Goal: Go to known website: Go to known website

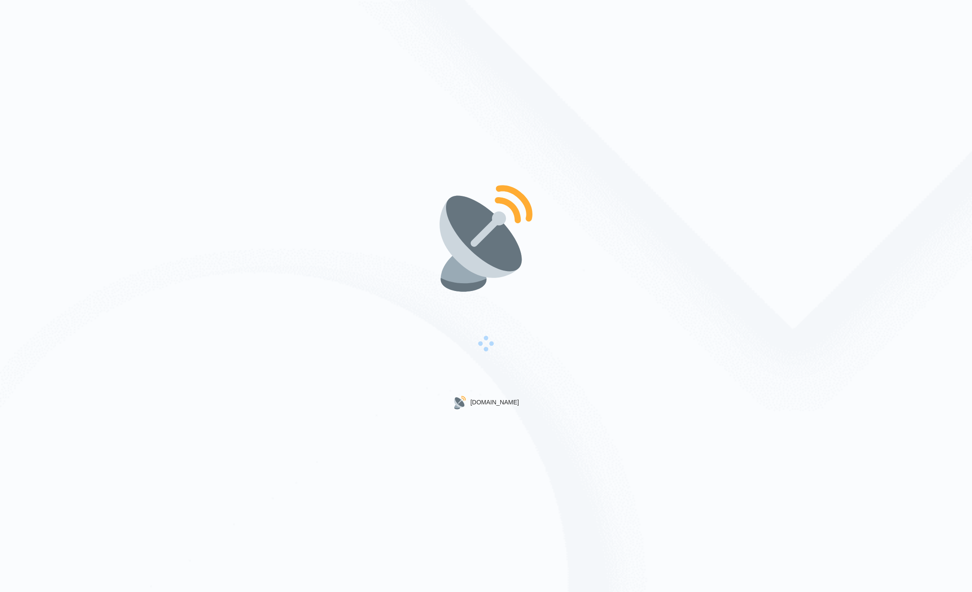
click at [496, 403] on div "[DOMAIN_NAME]" at bounding box center [486, 402] width 66 height 14
drag, startPoint x: 496, startPoint y: 403, endPoint x: 508, endPoint y: 403, distance: 12.2
click at [508, 403] on div "[DOMAIN_NAME]" at bounding box center [486, 402] width 66 height 14
drag, startPoint x: 508, startPoint y: 403, endPoint x: 484, endPoint y: 401, distance: 24.0
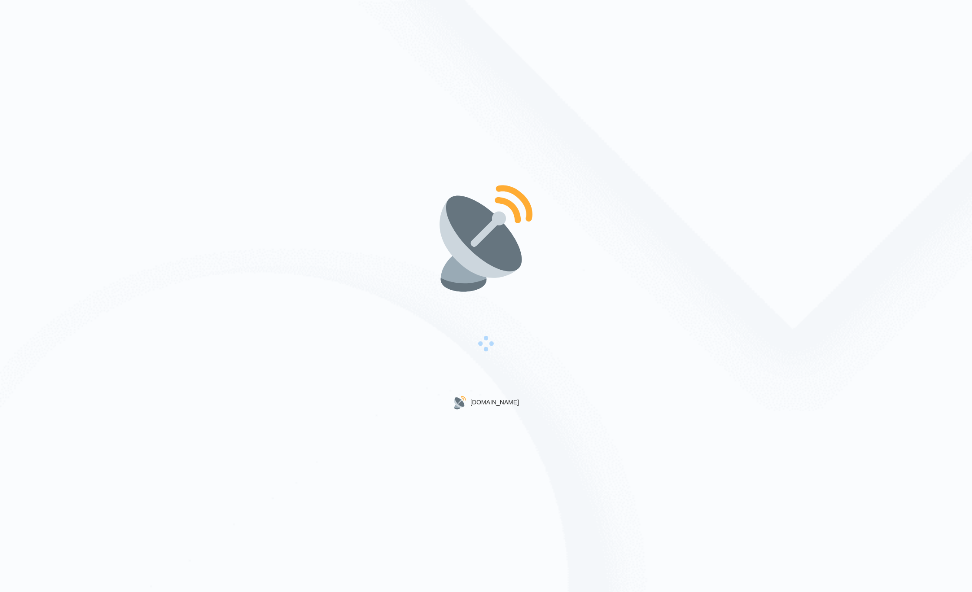
click at [484, 401] on div "[DOMAIN_NAME]" at bounding box center [486, 402] width 66 height 14
click at [487, 402] on div "[DOMAIN_NAME]" at bounding box center [486, 402] width 66 height 14
drag, startPoint x: 487, startPoint y: 402, endPoint x: 504, endPoint y: 403, distance: 16.5
click at [504, 403] on div "[DOMAIN_NAME]" at bounding box center [486, 402] width 66 height 14
click at [507, 402] on div "[DOMAIN_NAME]" at bounding box center [486, 402] width 66 height 14
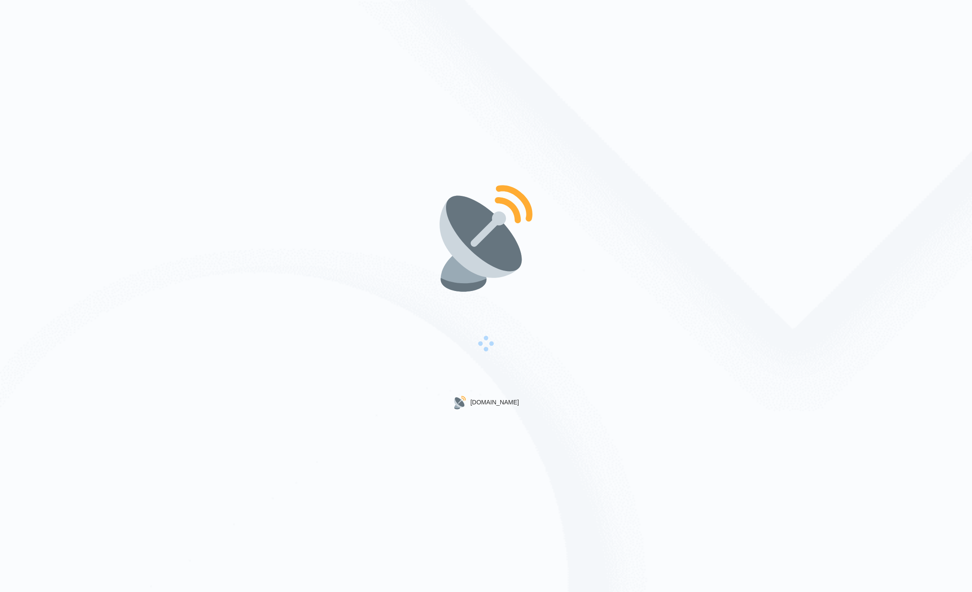
drag, startPoint x: 507, startPoint y: 402, endPoint x: 485, endPoint y: 403, distance: 22.1
click at [485, 403] on div "[DOMAIN_NAME]" at bounding box center [486, 402] width 66 height 14
drag, startPoint x: 485, startPoint y: 403, endPoint x: 512, endPoint y: 404, distance: 26.9
click at [513, 404] on div "[DOMAIN_NAME]" at bounding box center [486, 296] width 972 height 592
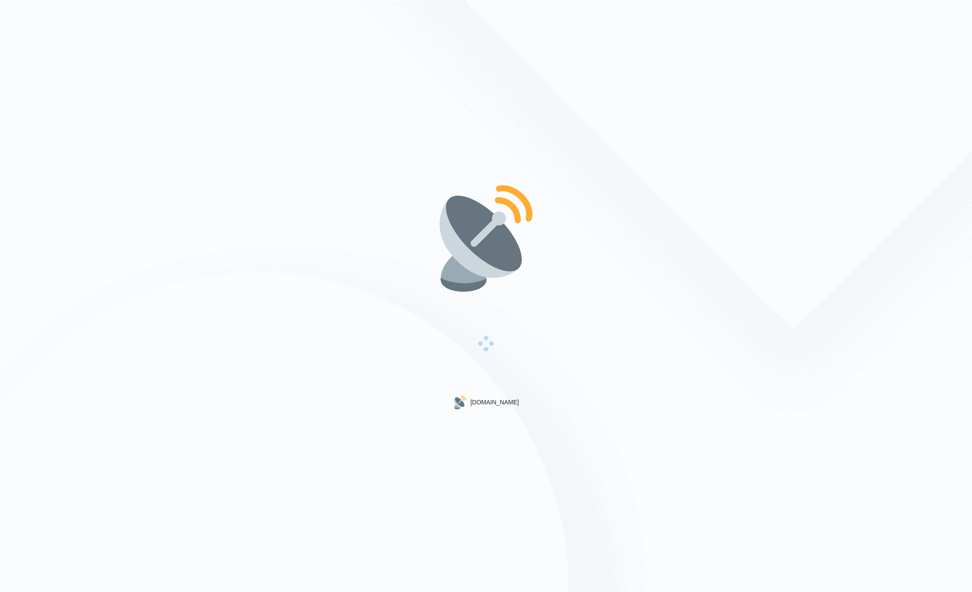
click at [509, 403] on div "[DOMAIN_NAME]" at bounding box center [486, 402] width 66 height 14
drag, startPoint x: 509, startPoint y: 403, endPoint x: 489, endPoint y: 402, distance: 20.4
click at [489, 402] on div "[DOMAIN_NAME]" at bounding box center [486, 402] width 66 height 14
click at [491, 403] on div "[DOMAIN_NAME]" at bounding box center [486, 402] width 66 height 14
drag, startPoint x: 491, startPoint y: 403, endPoint x: 504, endPoint y: 403, distance: 13.0
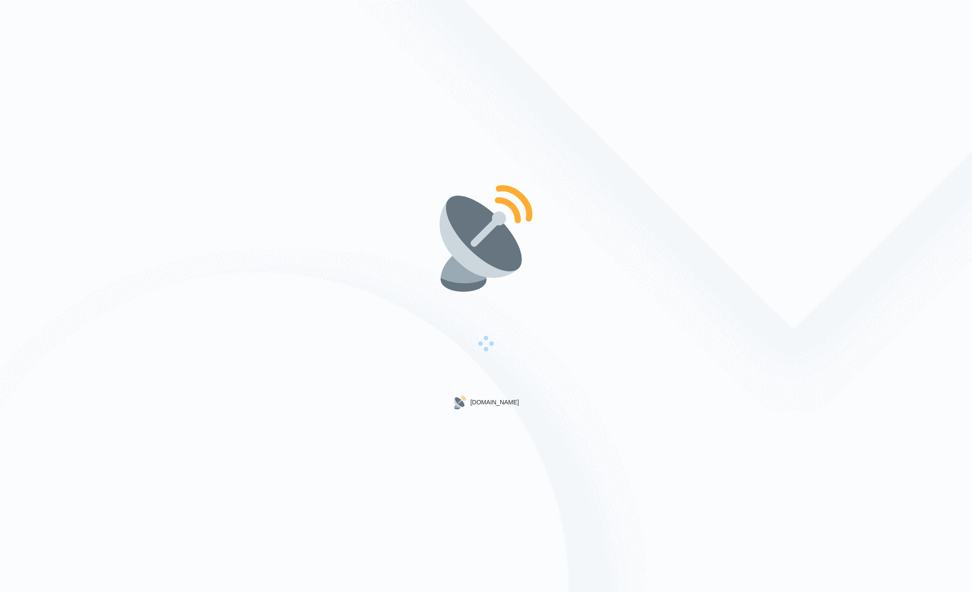
click at [504, 403] on div "[DOMAIN_NAME]" at bounding box center [486, 402] width 66 height 14
click at [506, 402] on div "[DOMAIN_NAME]" at bounding box center [486, 402] width 66 height 14
drag, startPoint x: 506, startPoint y: 402, endPoint x: 492, endPoint y: 402, distance: 14.3
click at [492, 402] on div "[DOMAIN_NAME]" at bounding box center [486, 402] width 66 height 14
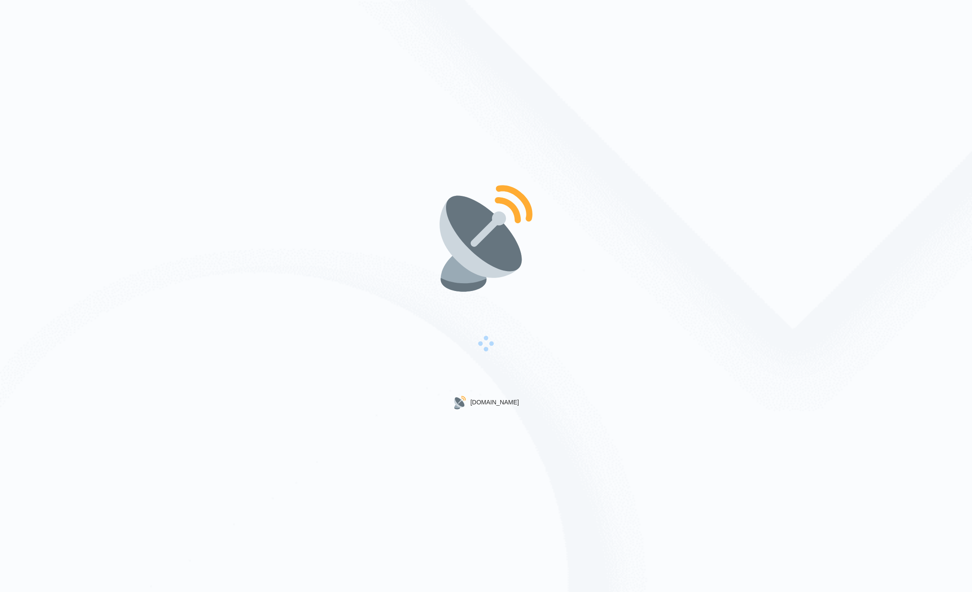
drag, startPoint x: 492, startPoint y: 402, endPoint x: 509, endPoint y: 402, distance: 17.4
click at [509, 402] on div "[DOMAIN_NAME]" at bounding box center [486, 402] width 66 height 14
drag, startPoint x: 509, startPoint y: 402, endPoint x: 358, endPoint y: 366, distance: 155.4
click at [509, 402] on div "[DOMAIN_NAME]" at bounding box center [486, 402] width 66 height 14
click at [334, 362] on div "[DOMAIN_NAME]" at bounding box center [486, 296] width 972 height 592
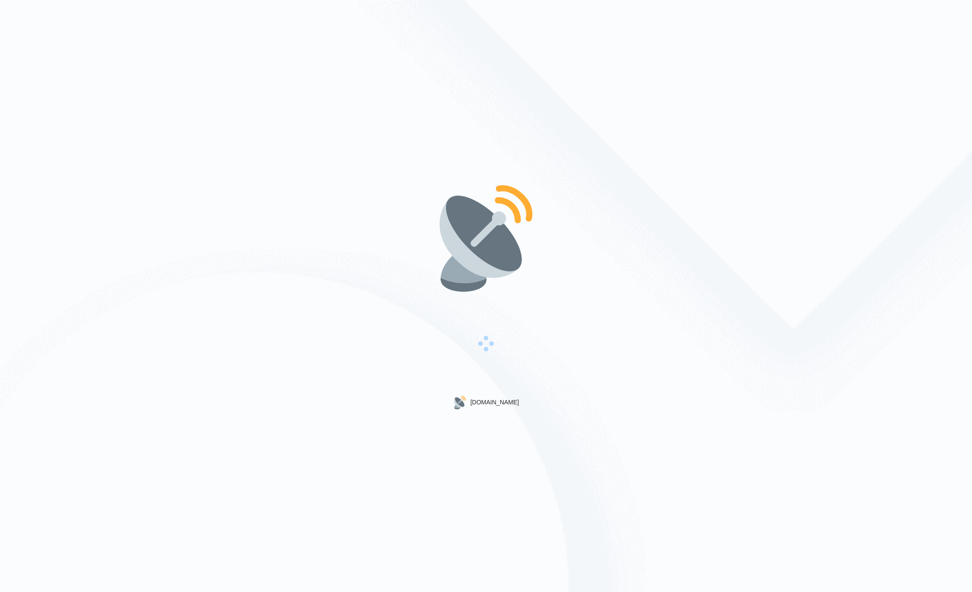
drag, startPoint x: 233, startPoint y: 247, endPoint x: 231, endPoint y: 262, distance: 15.0
click at [233, 250] on div "[DOMAIN_NAME]" at bounding box center [486, 296] width 972 height 592
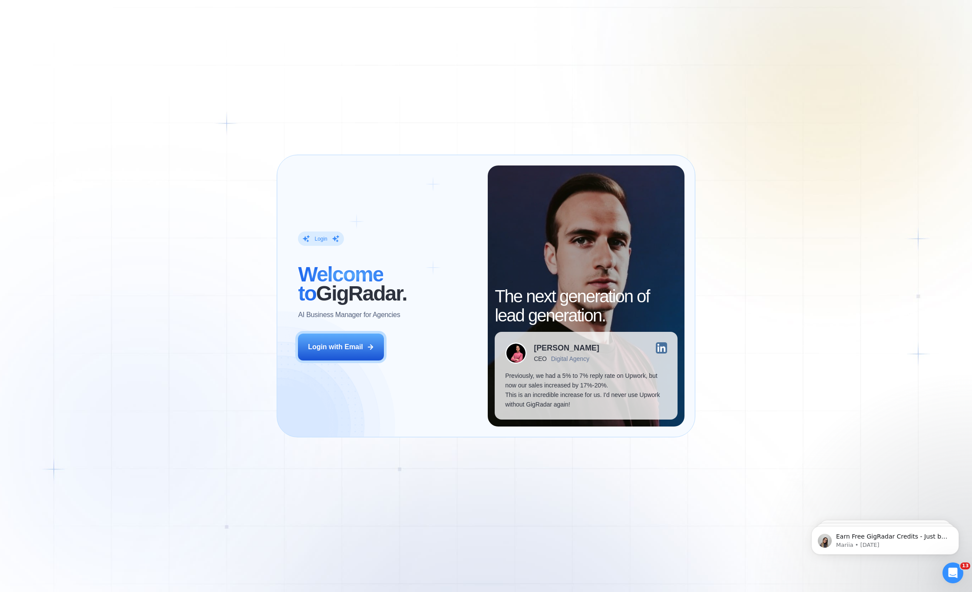
click at [487, 425] on div "Login ‍ Welcome to GigRadar. AI Business Manager for Agencies Login with Email" at bounding box center [387, 295] width 200 height 260
click at [954, 528] on icon "Dismiss notification" at bounding box center [956, 528] width 5 height 5
click at [957, 529] on icon "Dismiss notification" at bounding box center [956, 528] width 5 height 5
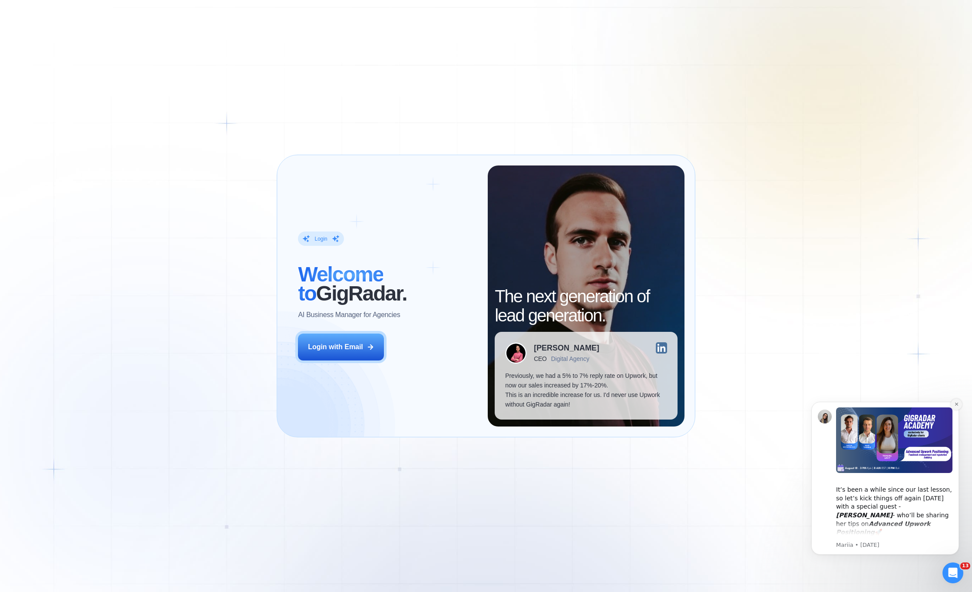
click at [957, 404] on icon "Dismiss notification" at bounding box center [956, 404] width 5 height 5
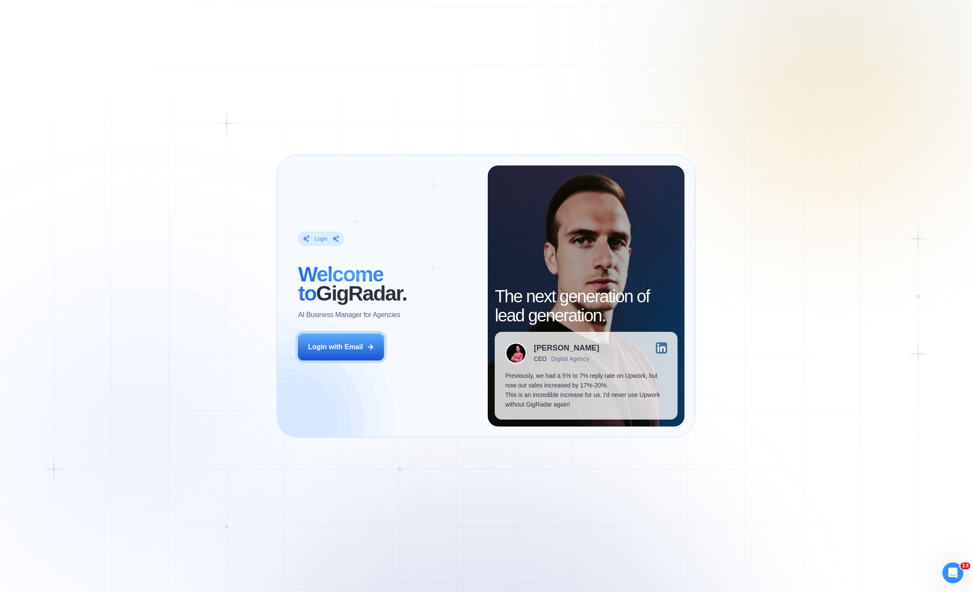
click at [455, 537] on div "Login ‍ Welcome to GigRadar. AI Business Manager for Agencies Login with Email …" at bounding box center [486, 296] width 972 height 592
click at [223, 399] on div "Login ‍ Welcome to GigRadar. AI Business Manager for Agencies Login with Email …" at bounding box center [486, 296] width 972 height 592
click at [346, 346] on div "Login with Email" at bounding box center [335, 347] width 55 height 10
